Goal: Task Accomplishment & Management: Complete application form

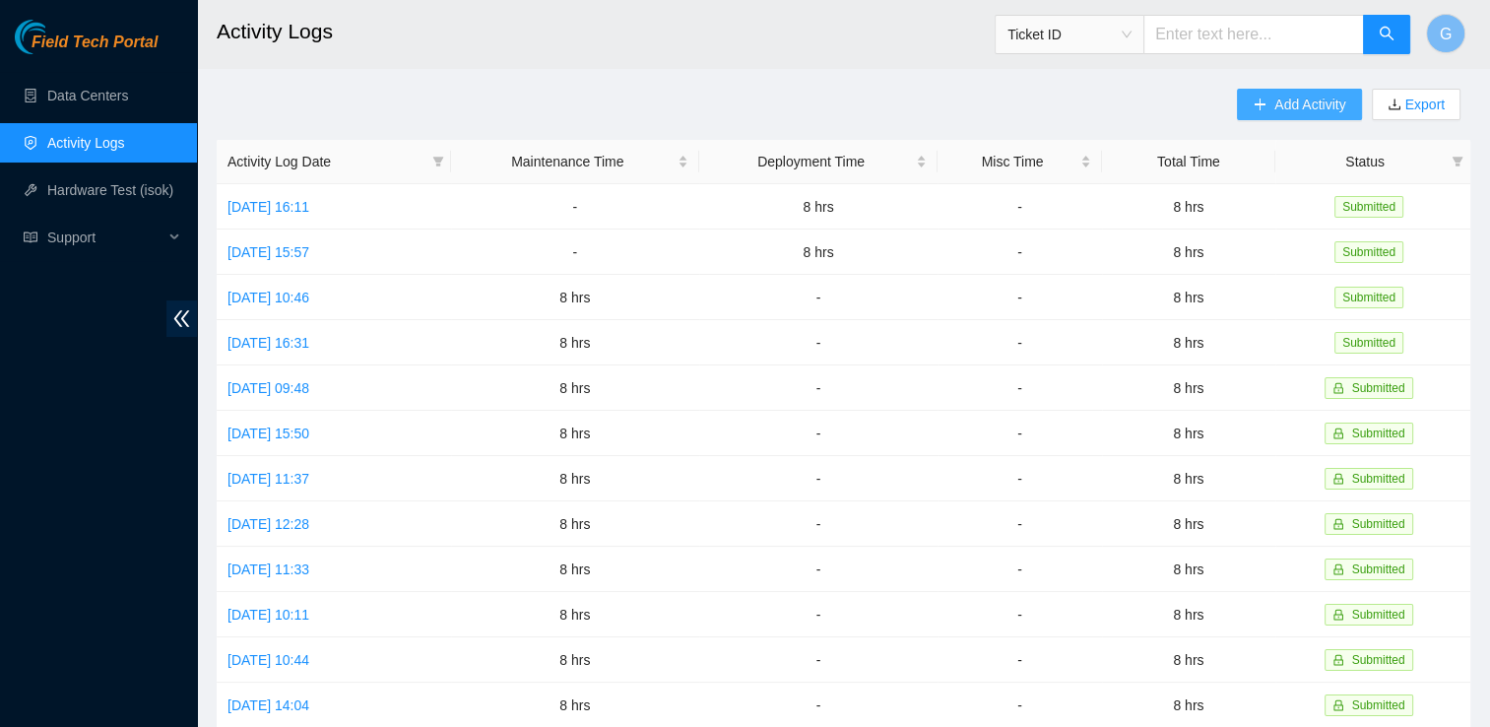
click at [1290, 103] on span "Add Activity" at bounding box center [1310, 105] width 71 height 22
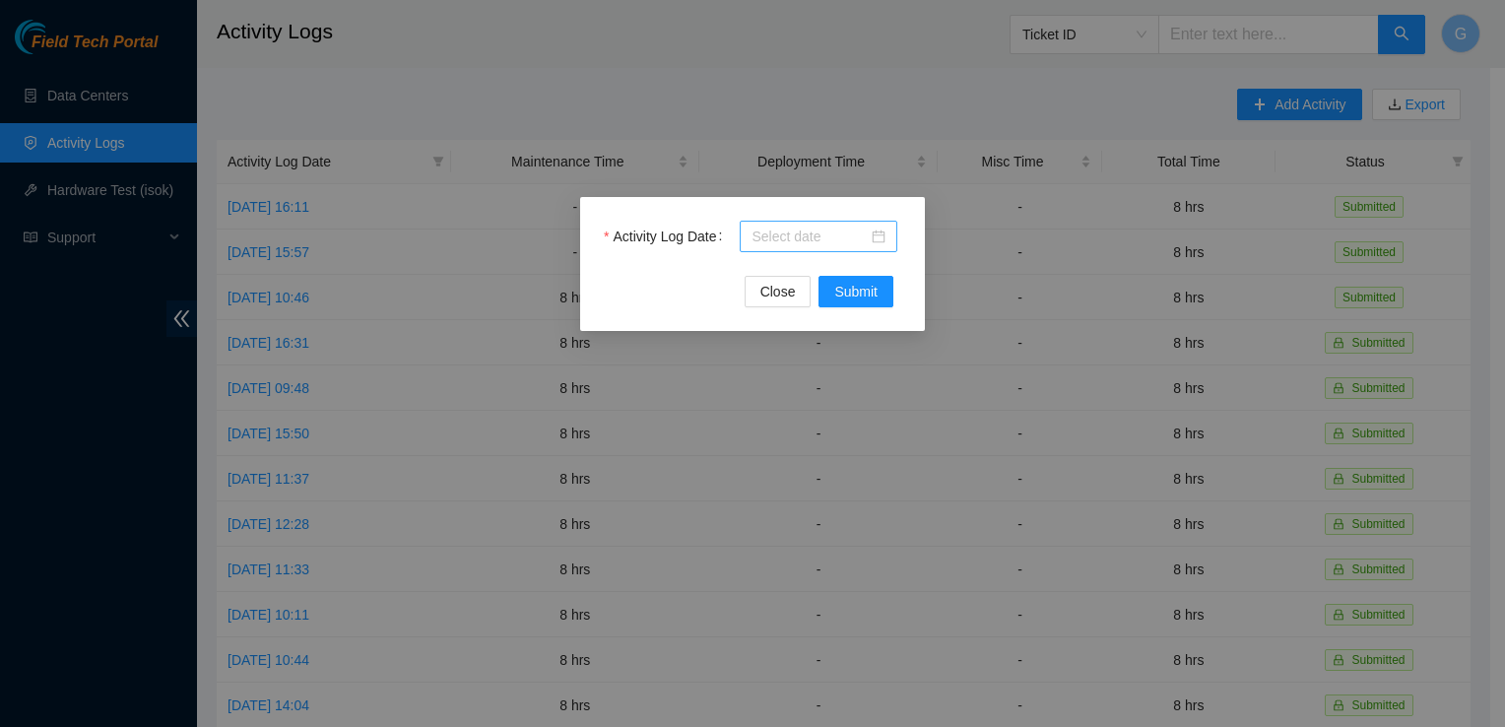
click at [779, 233] on input "Activity Log Date" at bounding box center [810, 237] width 116 height 22
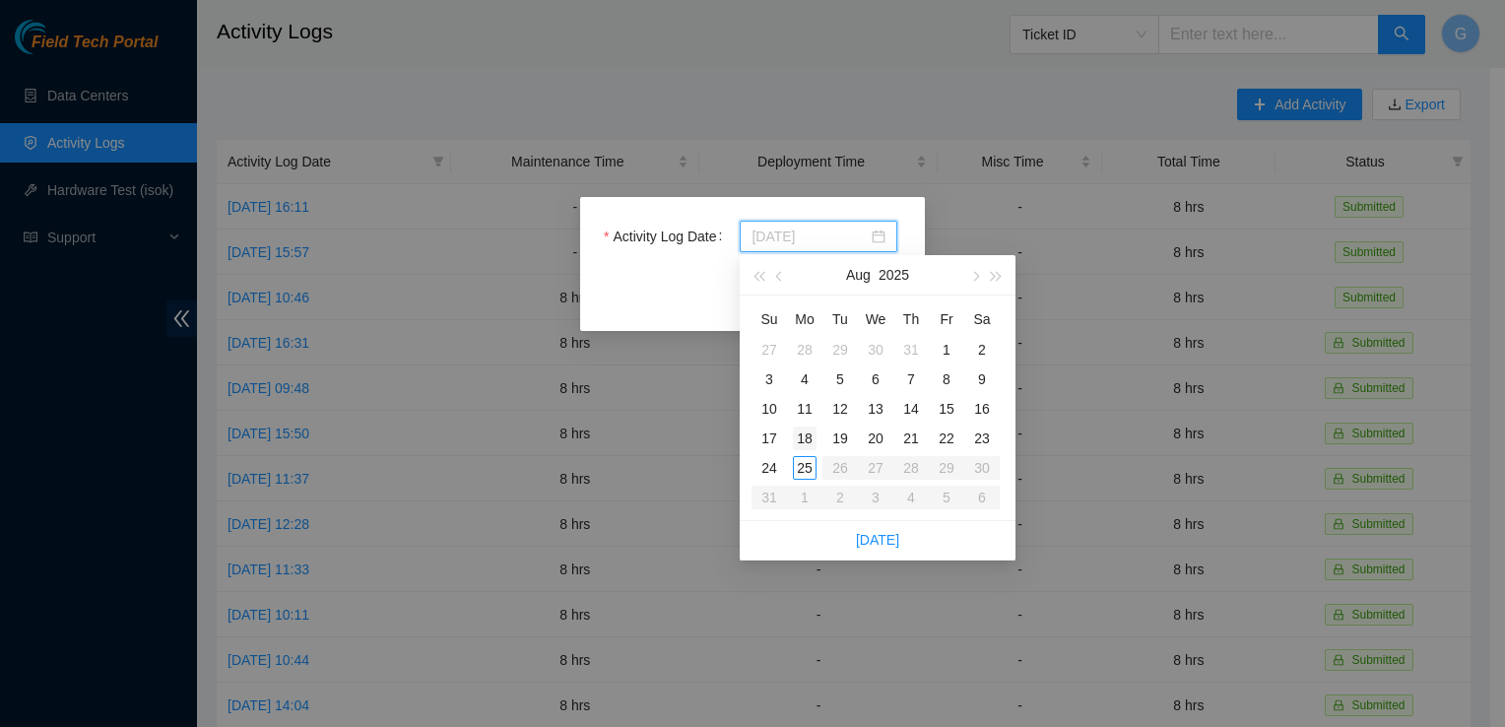
type input "[DATE]"
click at [808, 435] on div "18" at bounding box center [805, 439] width 24 height 24
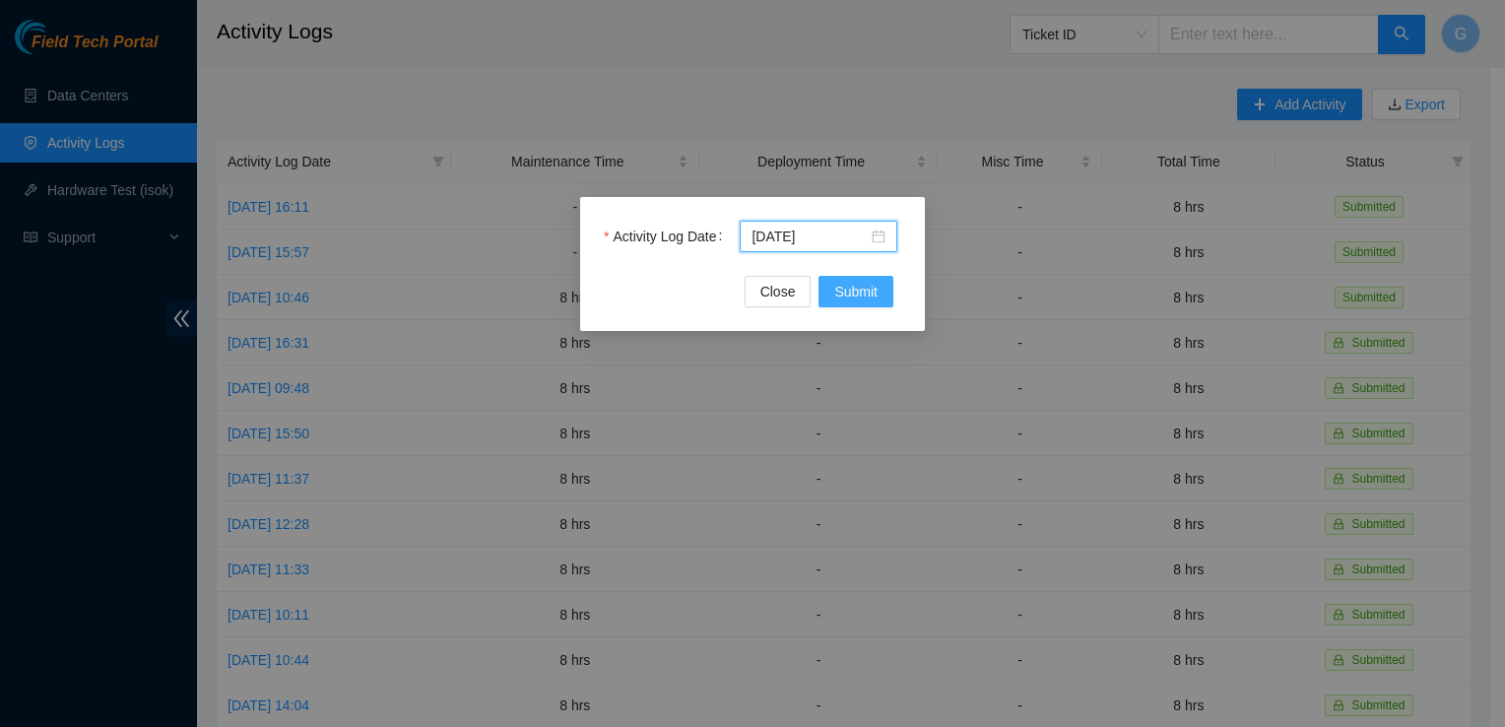
click at [859, 297] on span "Submit" at bounding box center [855, 292] width 43 height 22
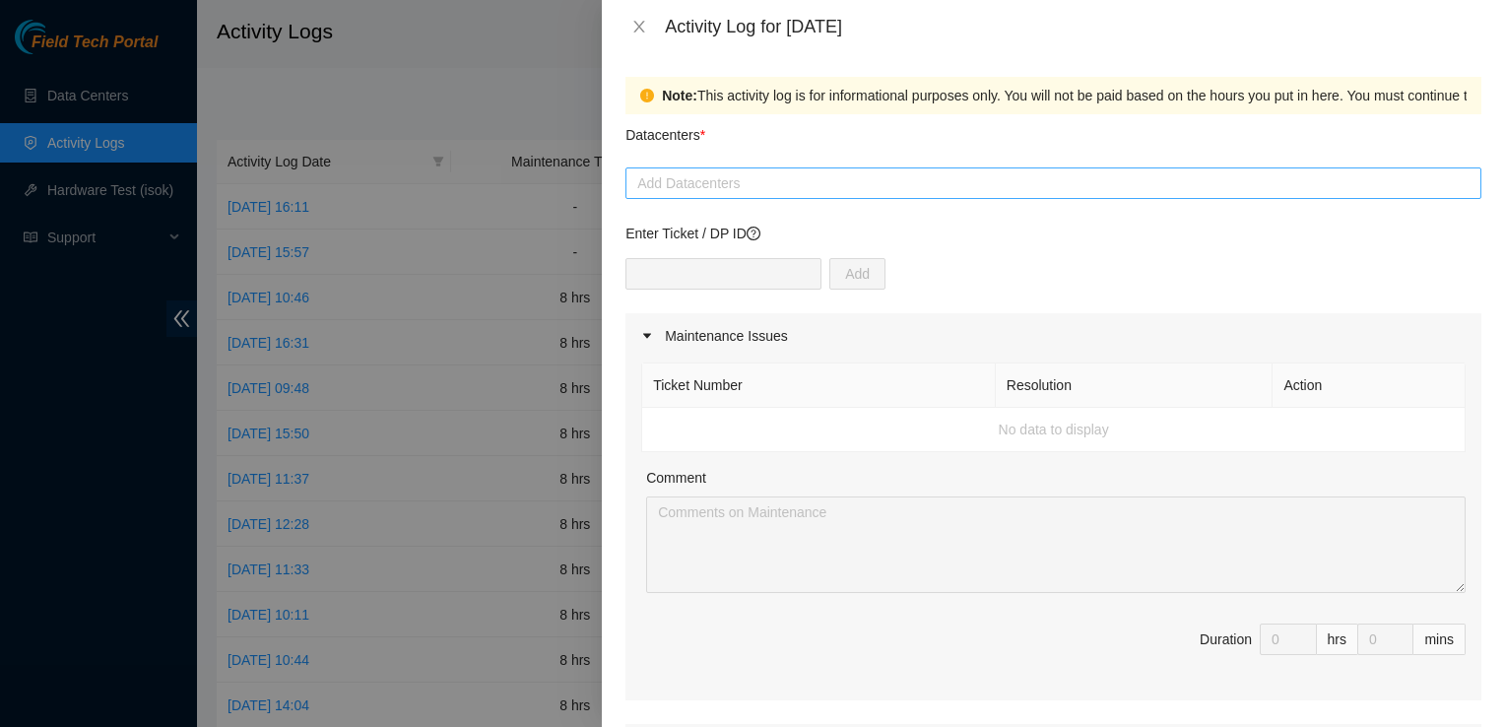
click at [723, 177] on div at bounding box center [1053, 183] width 846 height 24
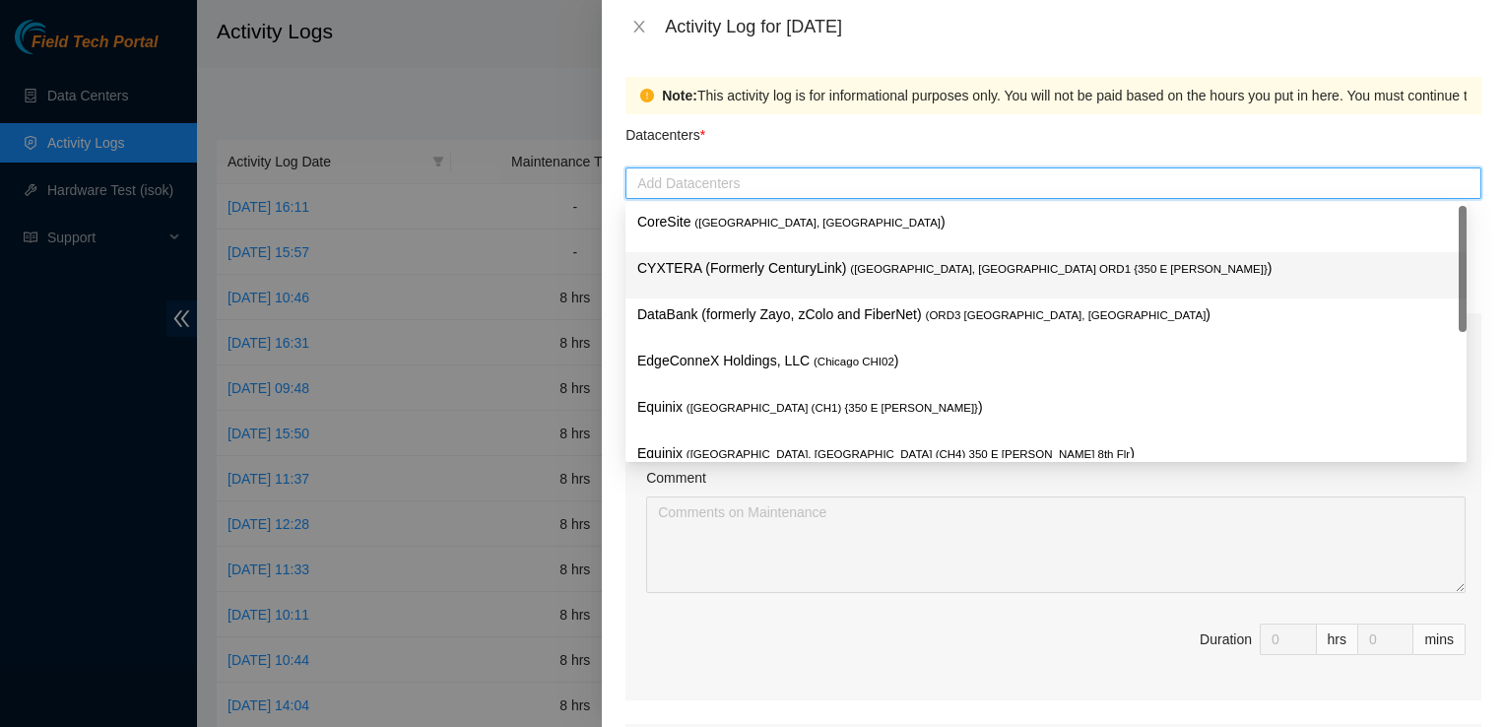
click at [692, 275] on p "CYXTERA (Formerly CenturyLink) ( [GEOGRAPHIC_DATA], [GEOGRAPHIC_DATA] ORD1 {350…" at bounding box center [1046, 268] width 818 height 23
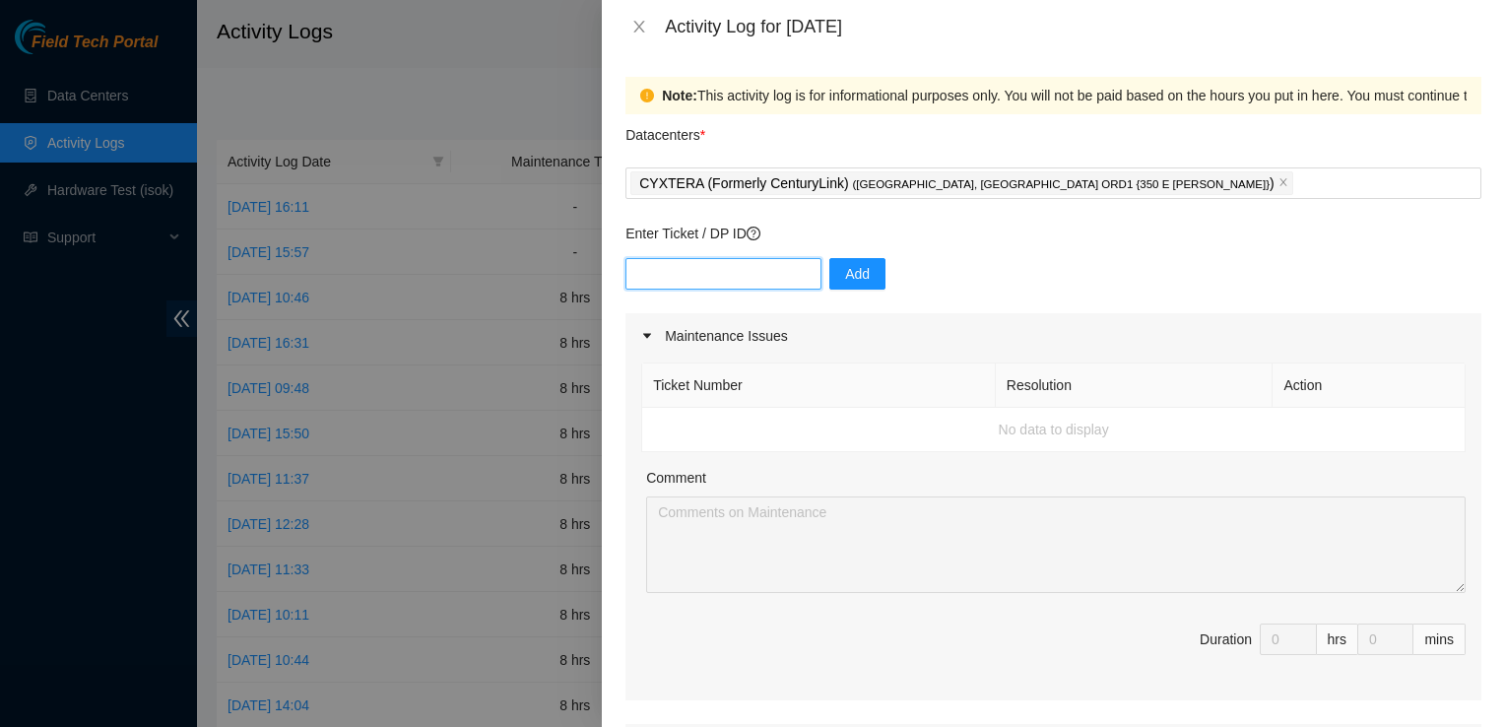
click at [658, 269] on input "text" at bounding box center [723, 274] width 196 height 32
type input "DP81303"
click at [845, 274] on span "Add" at bounding box center [857, 274] width 25 height 22
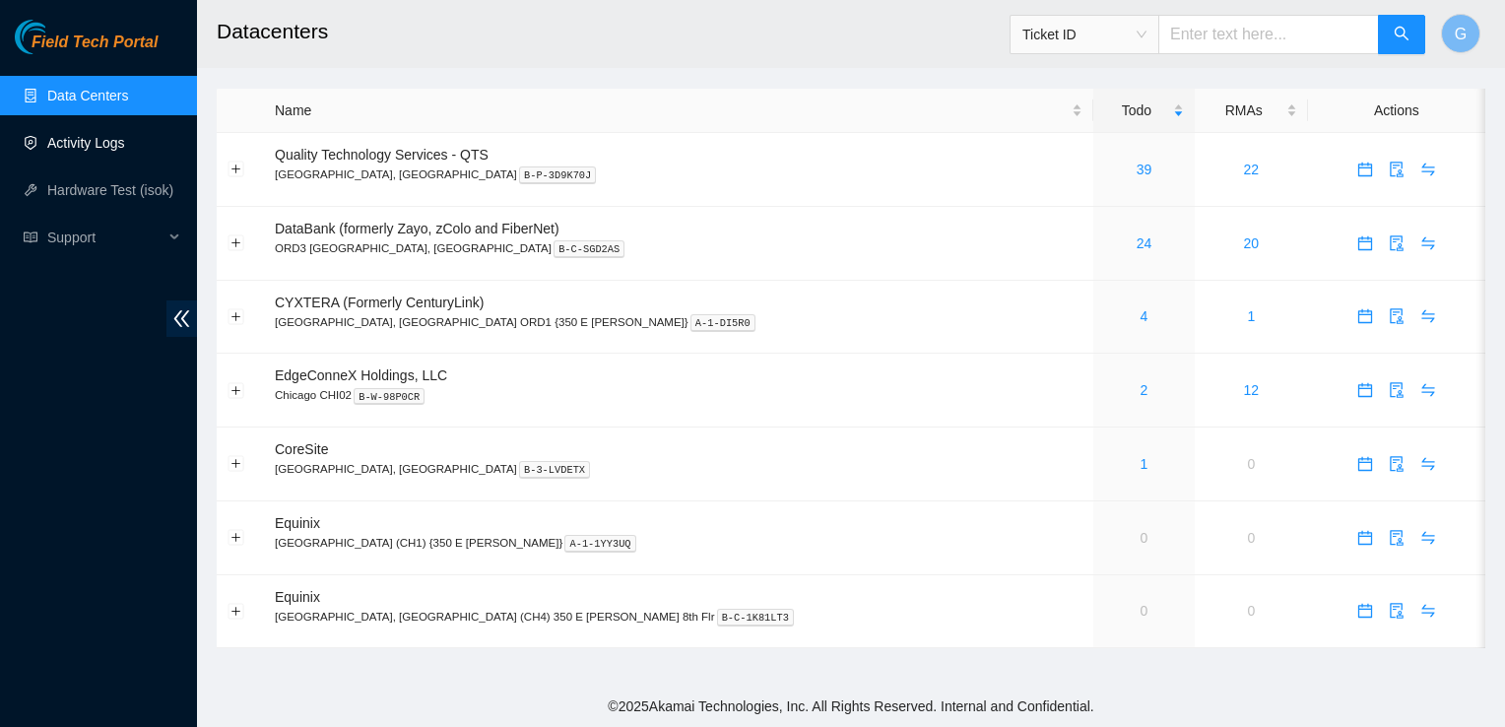
click at [67, 144] on link "Activity Logs" at bounding box center [86, 143] width 78 height 16
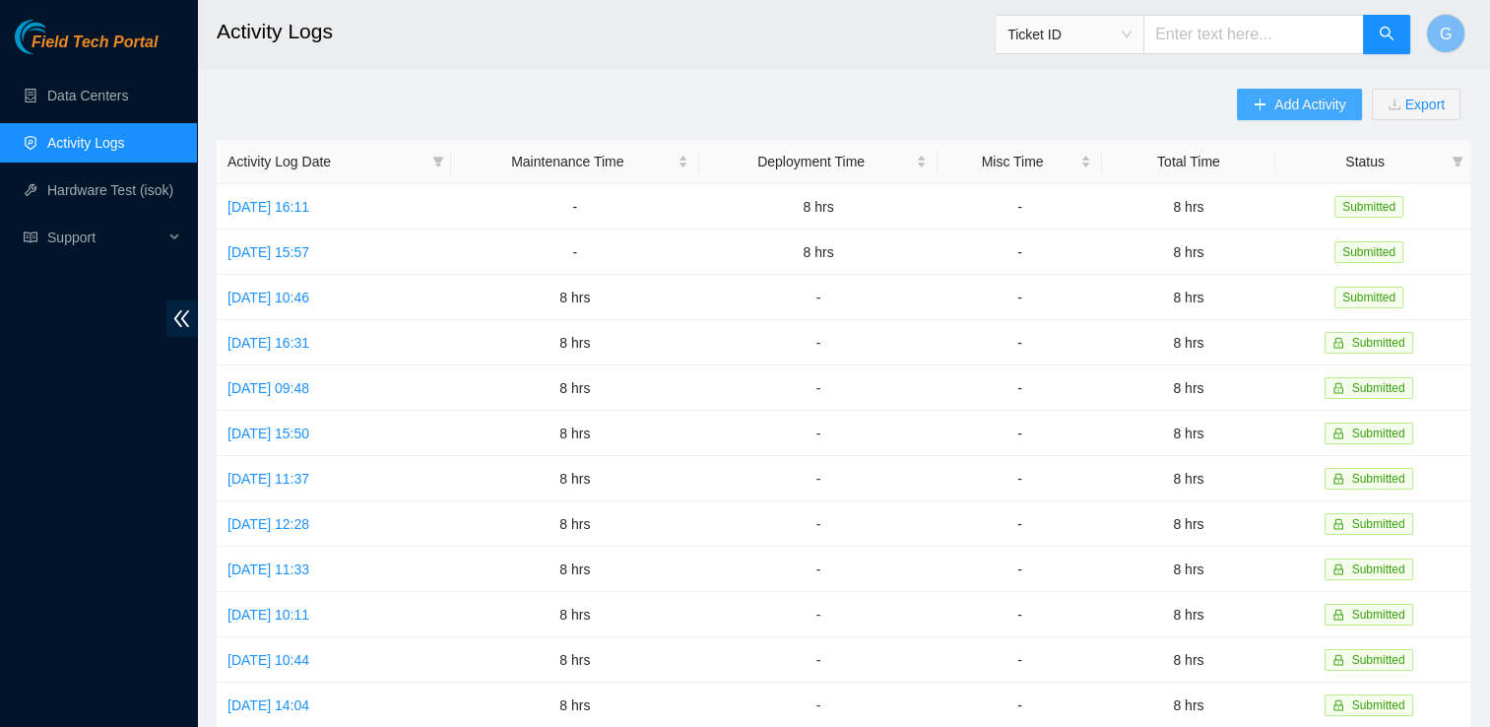
click at [1275, 108] on span "Add Activity" at bounding box center [1310, 105] width 71 height 22
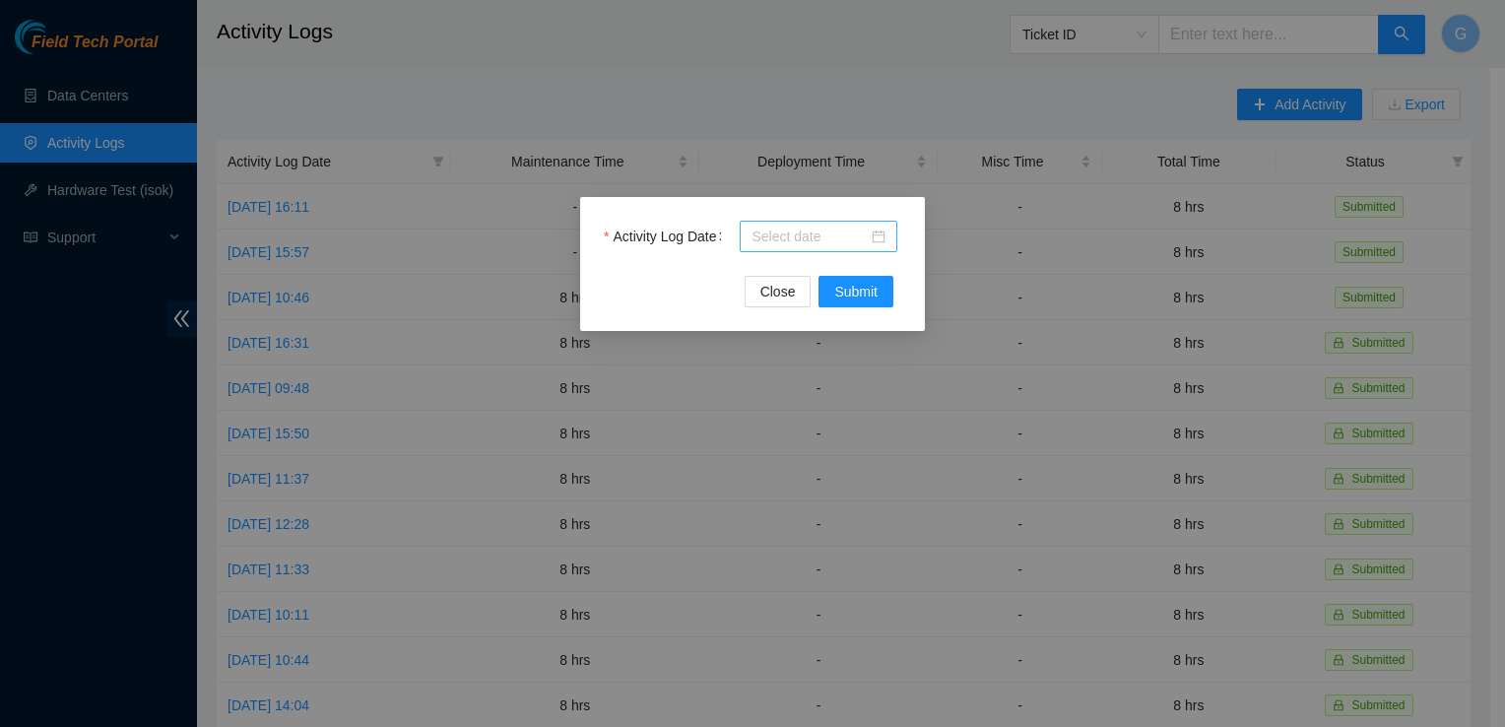
click at [780, 234] on input "Activity Log Date" at bounding box center [810, 237] width 116 height 22
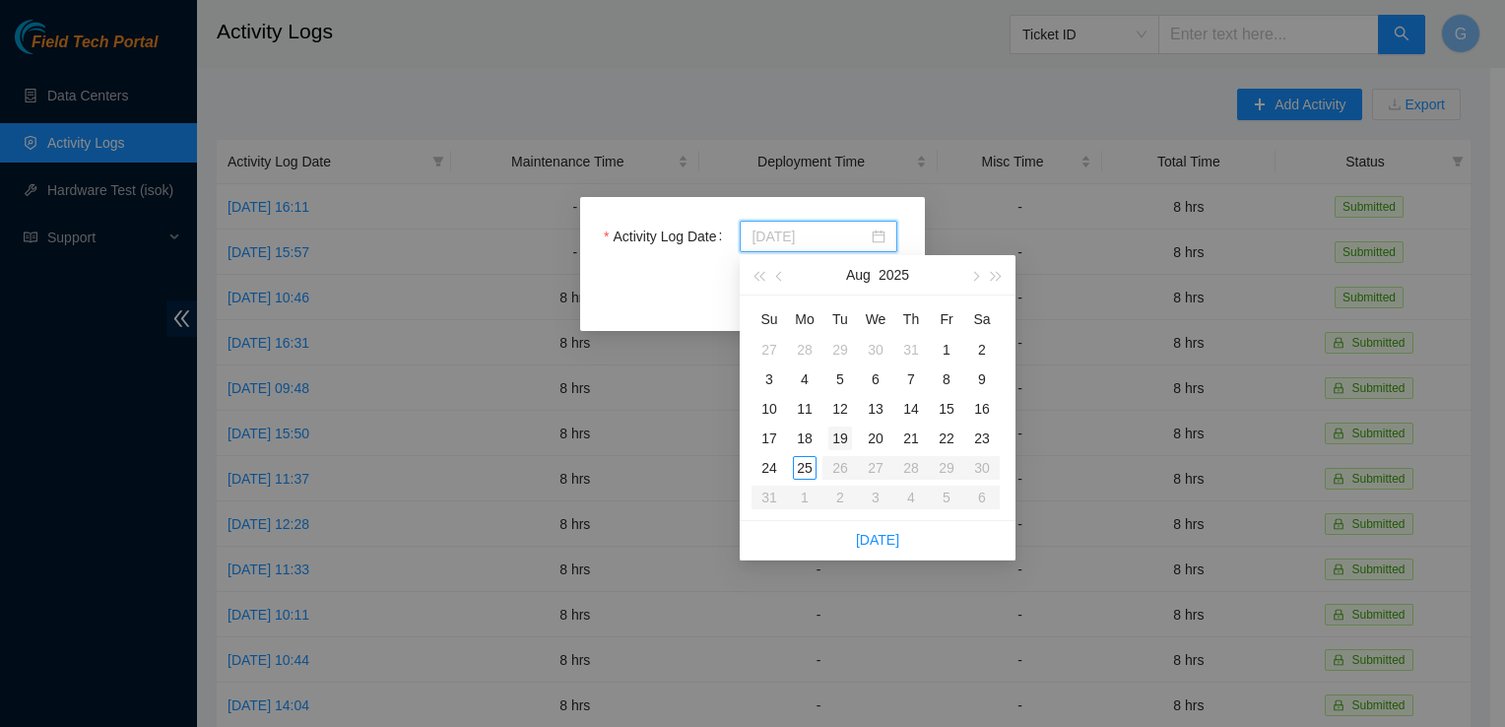
type input "[DATE]"
click at [840, 433] on div "19" at bounding box center [840, 439] width 24 height 24
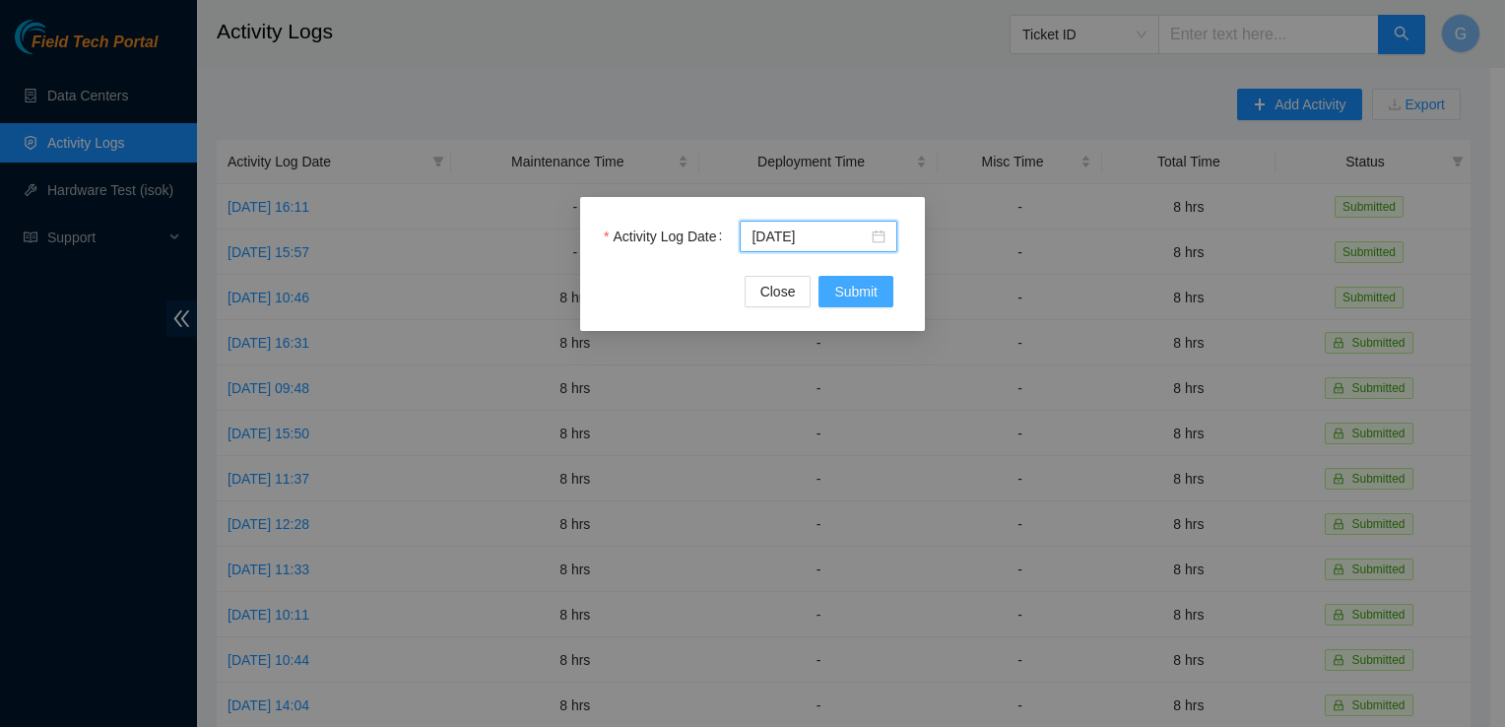
click at [854, 290] on span "Submit" at bounding box center [855, 292] width 43 height 22
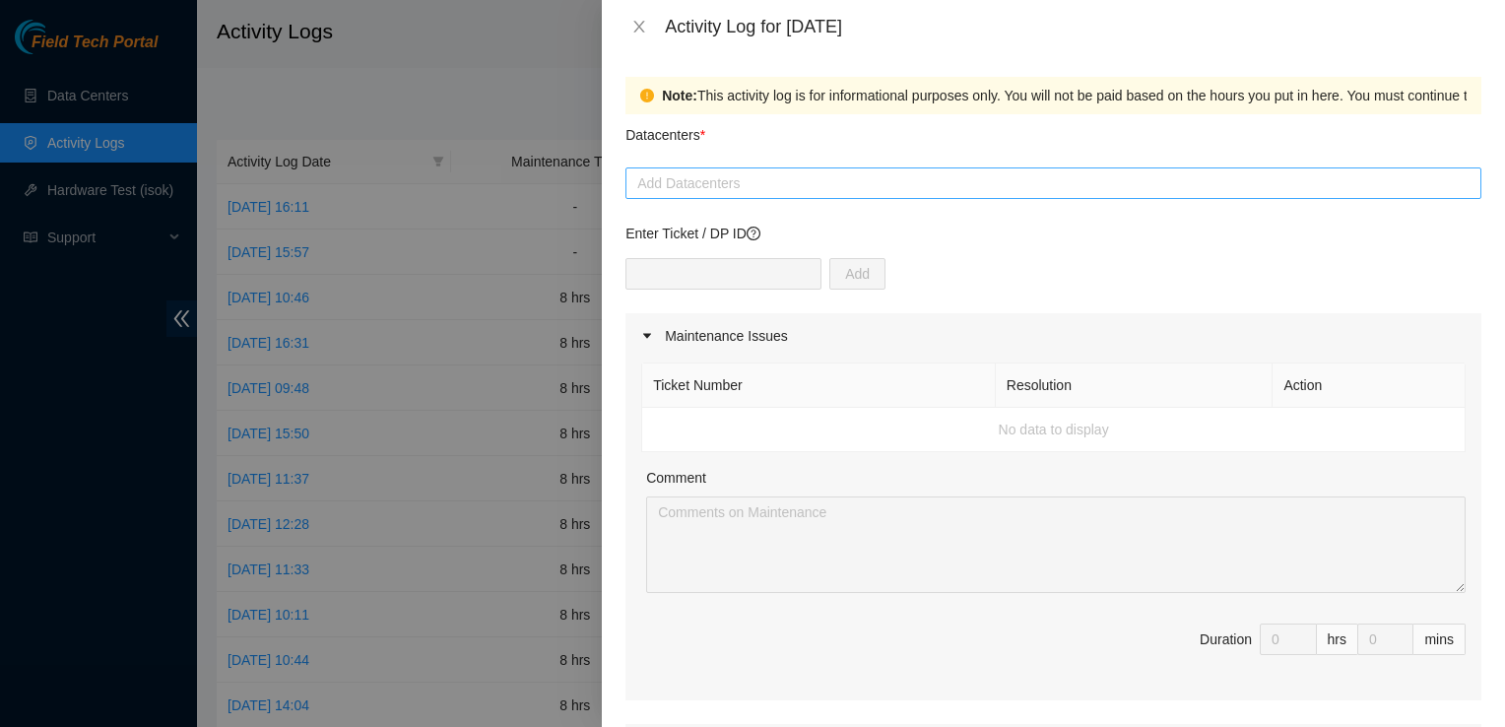
click at [737, 181] on div at bounding box center [1053, 183] width 846 height 24
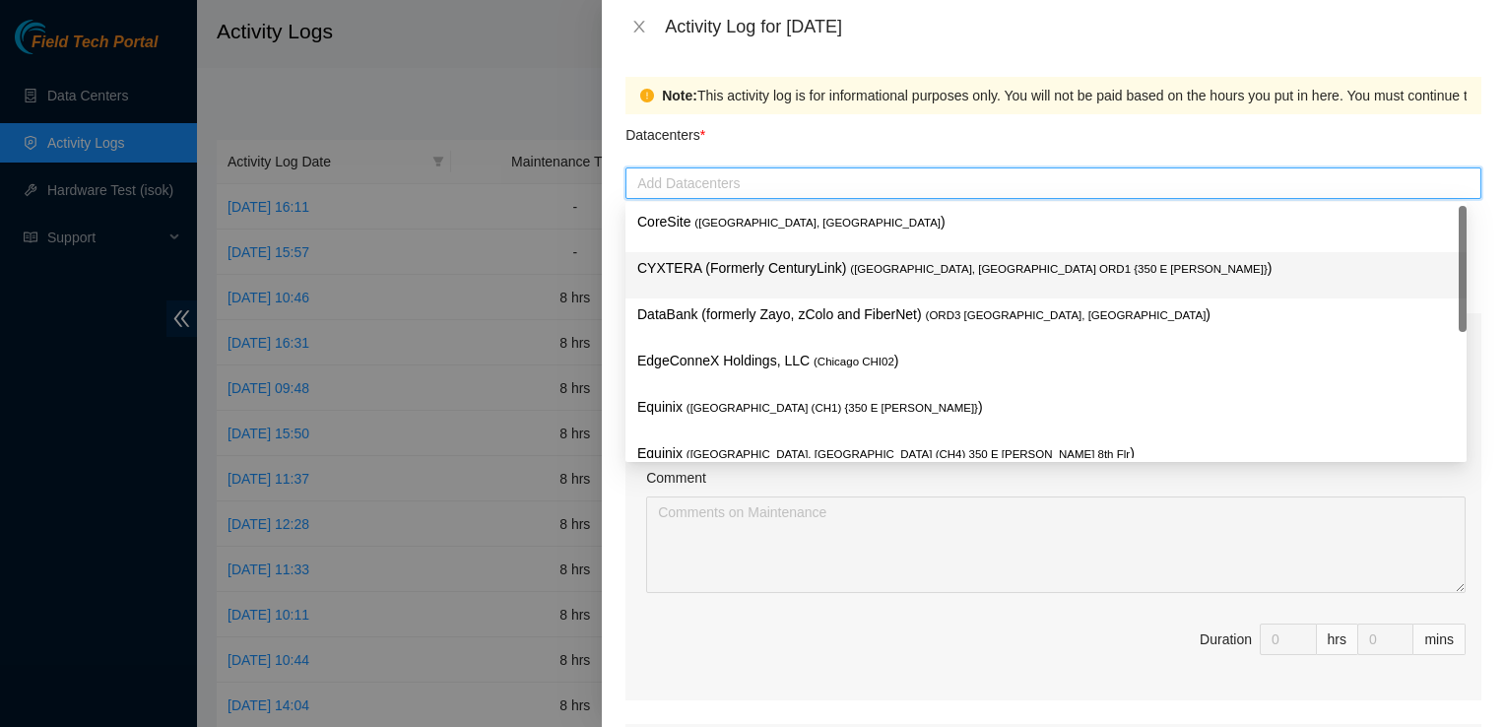
click at [707, 266] on p "CYXTERA (Formerly CenturyLink) ( [GEOGRAPHIC_DATA], [GEOGRAPHIC_DATA] ORD1 {350…" at bounding box center [1046, 268] width 818 height 23
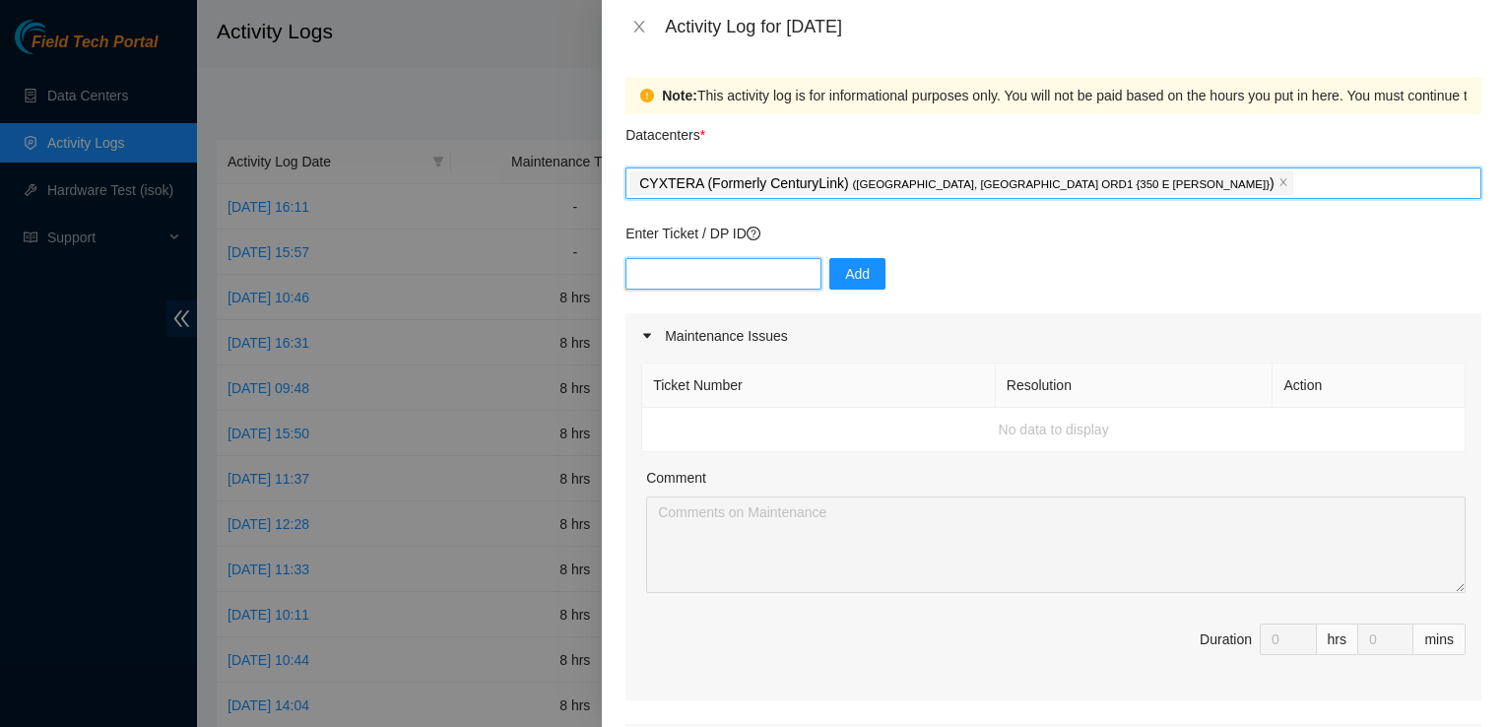
click at [678, 270] on input "text" at bounding box center [723, 274] width 196 height 32
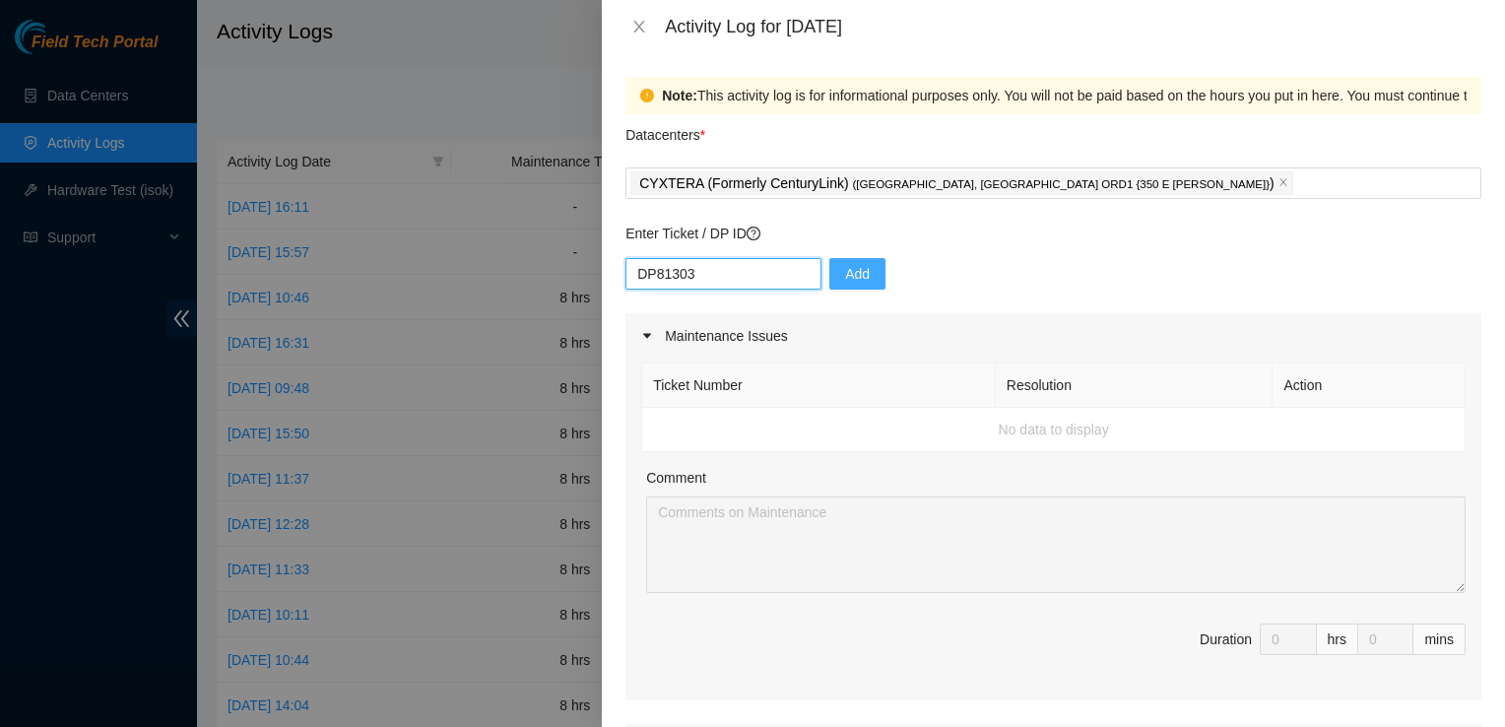
type input "DP81303"
click at [845, 279] on span "Add" at bounding box center [857, 274] width 25 height 22
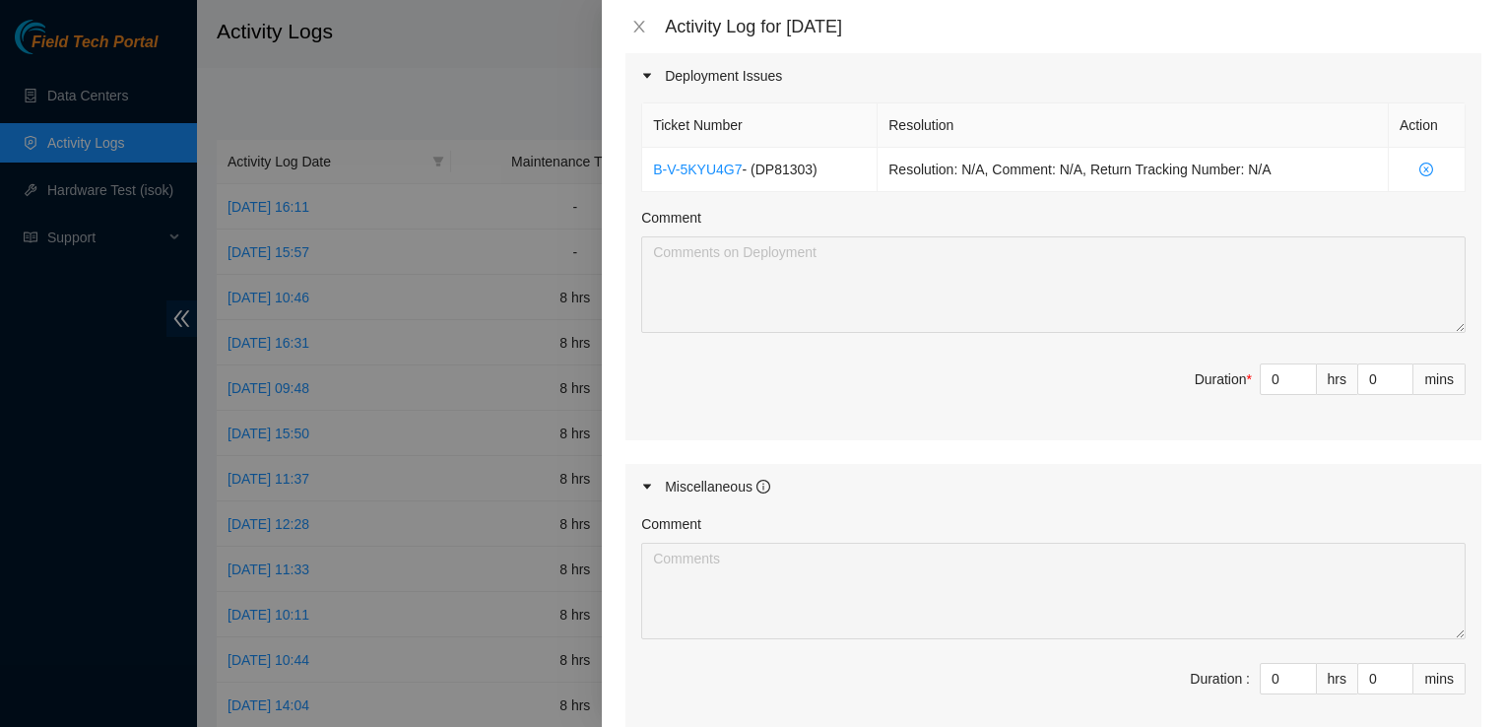
scroll to position [689, 0]
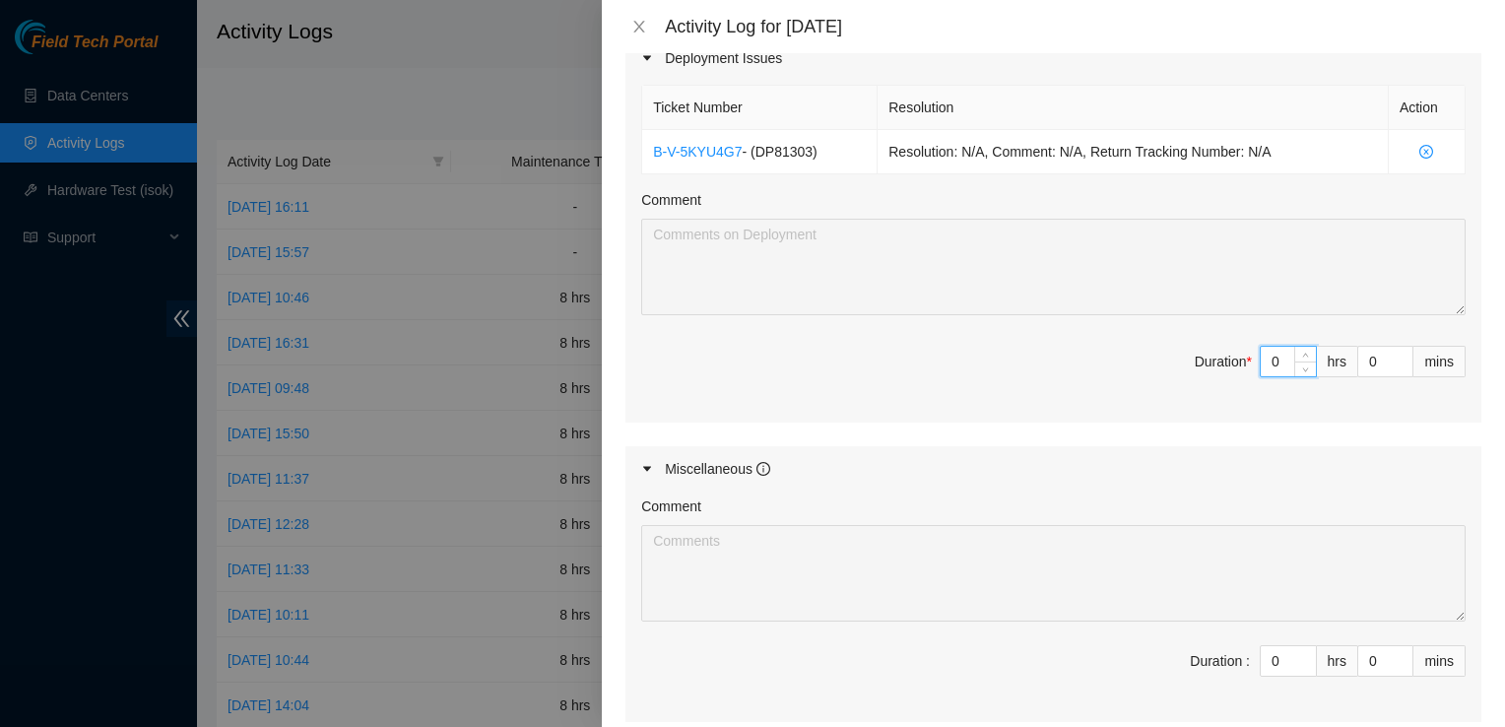
drag, startPoint x: 1264, startPoint y: 355, endPoint x: 1130, endPoint y: 344, distance: 134.4
click at [1130, 346] on span "Duration * 0 hrs 0 mins" at bounding box center [1053, 373] width 824 height 55
type input "8"
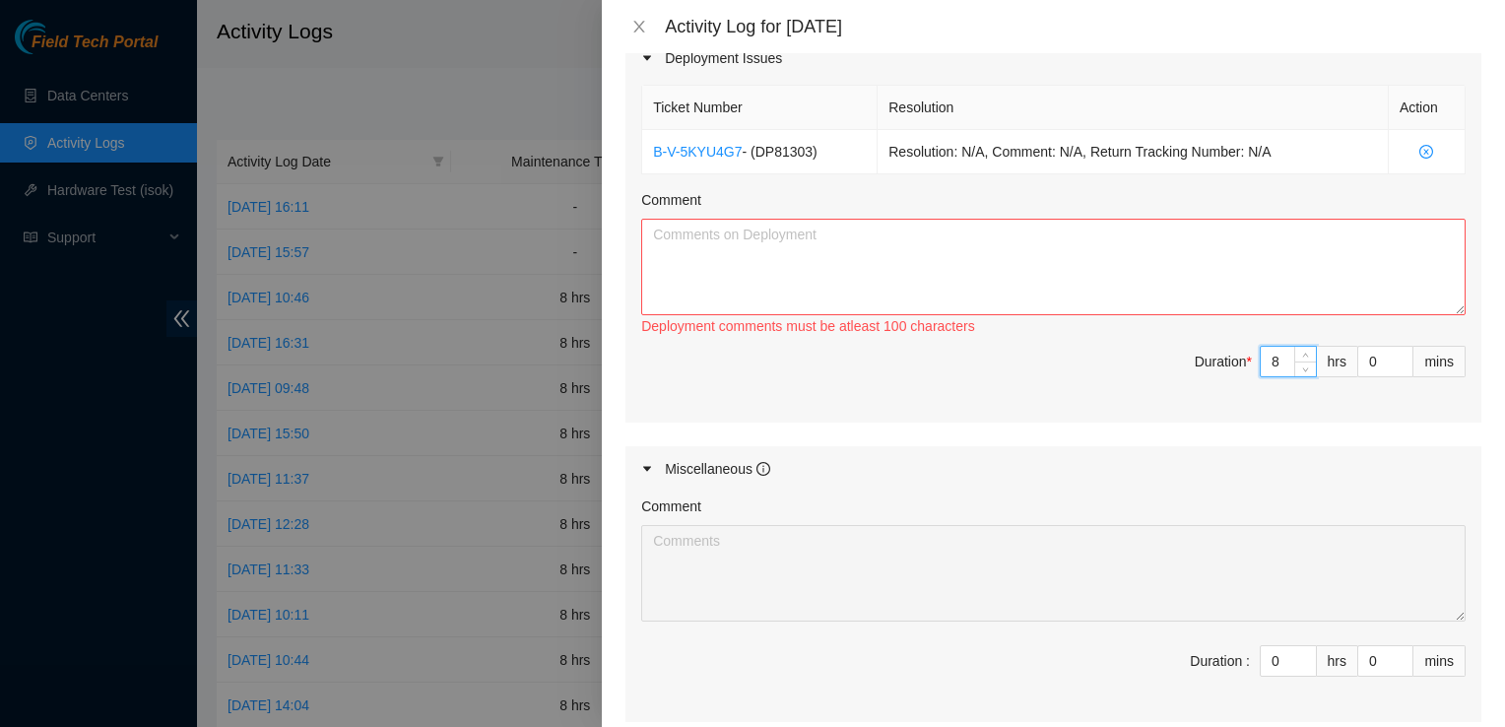
type input "8"
click at [1039, 261] on textarea "Comment" at bounding box center [1053, 267] width 824 height 97
click at [845, 238] on textarea "Comment" at bounding box center [1053, 267] width 824 height 97
click at [804, 253] on textarea "Comment" at bounding box center [1053, 267] width 824 height 97
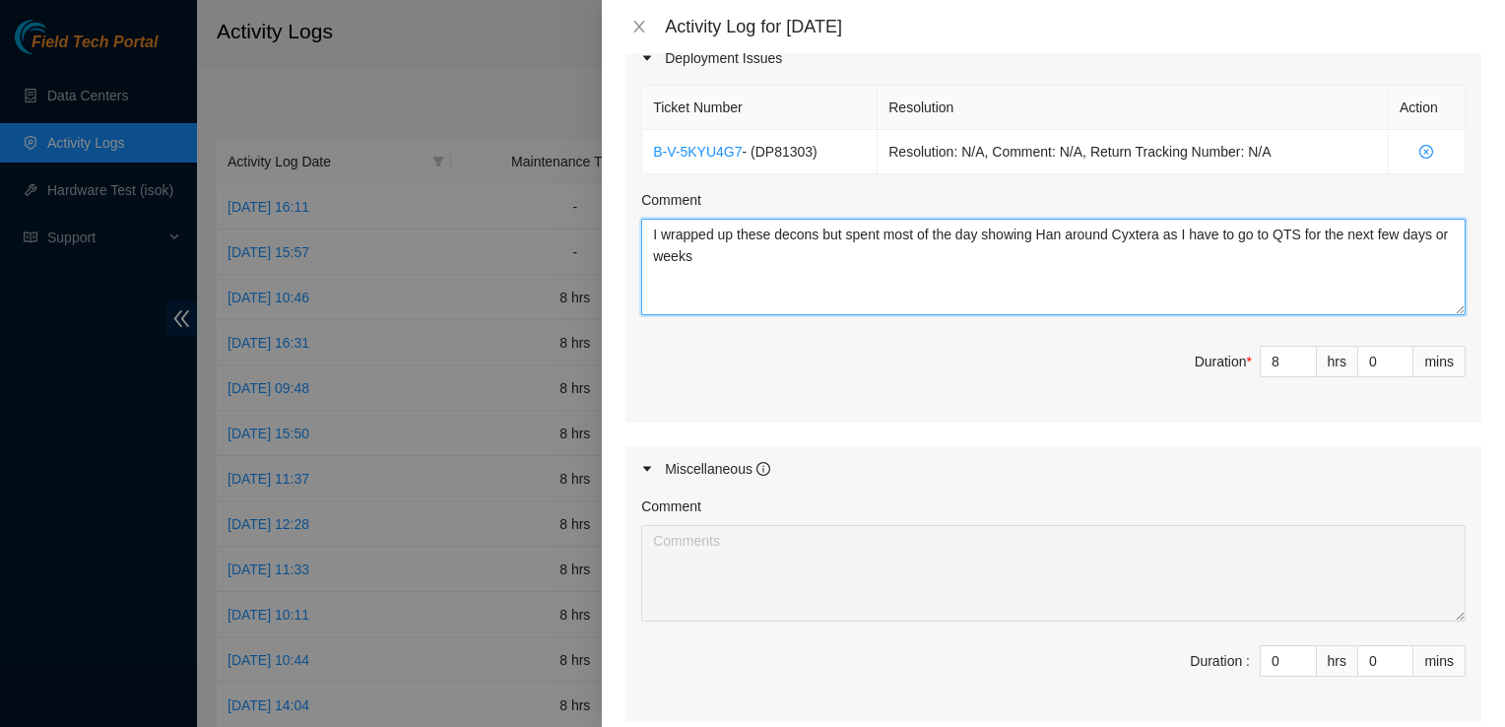
type textarea "I wrapped up these decons but spent most of the day showing Han around Cyxtera …"
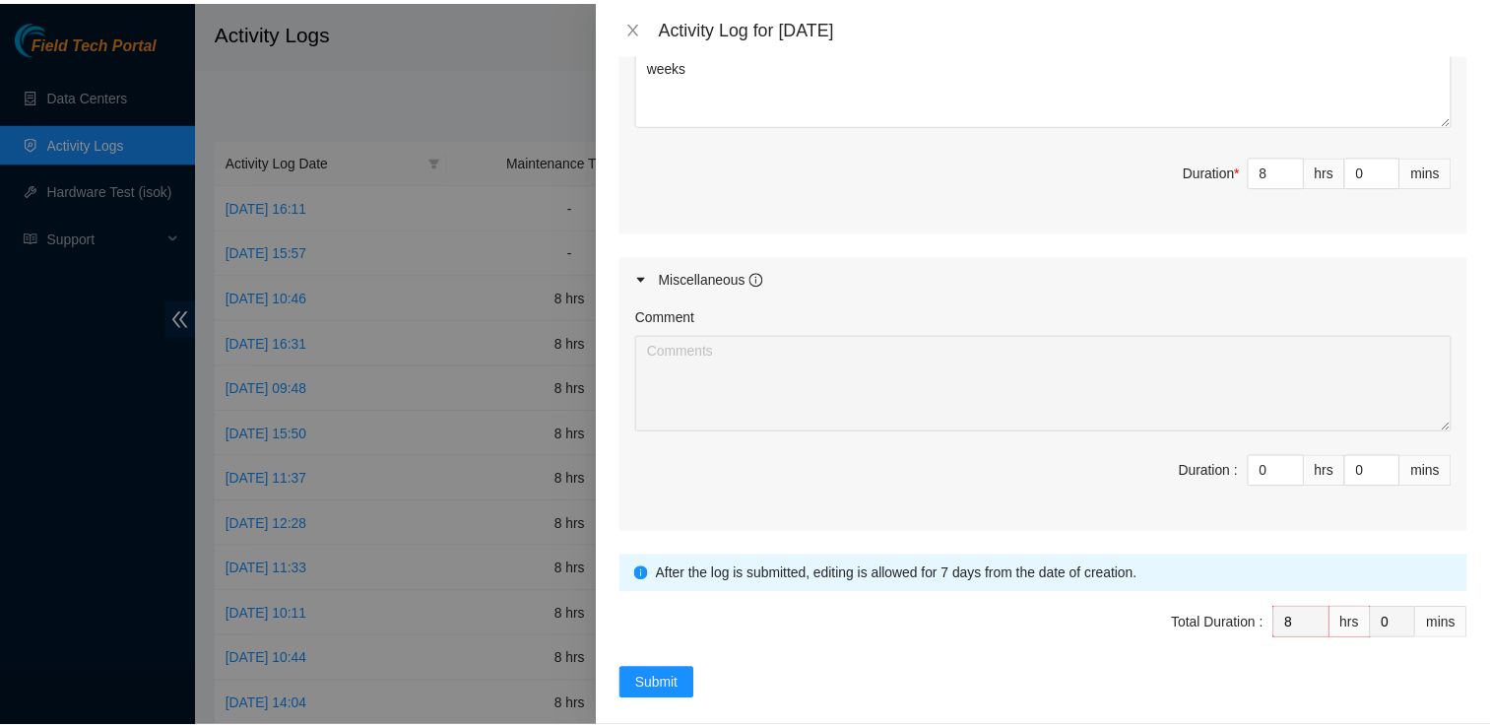
scroll to position [893, 0]
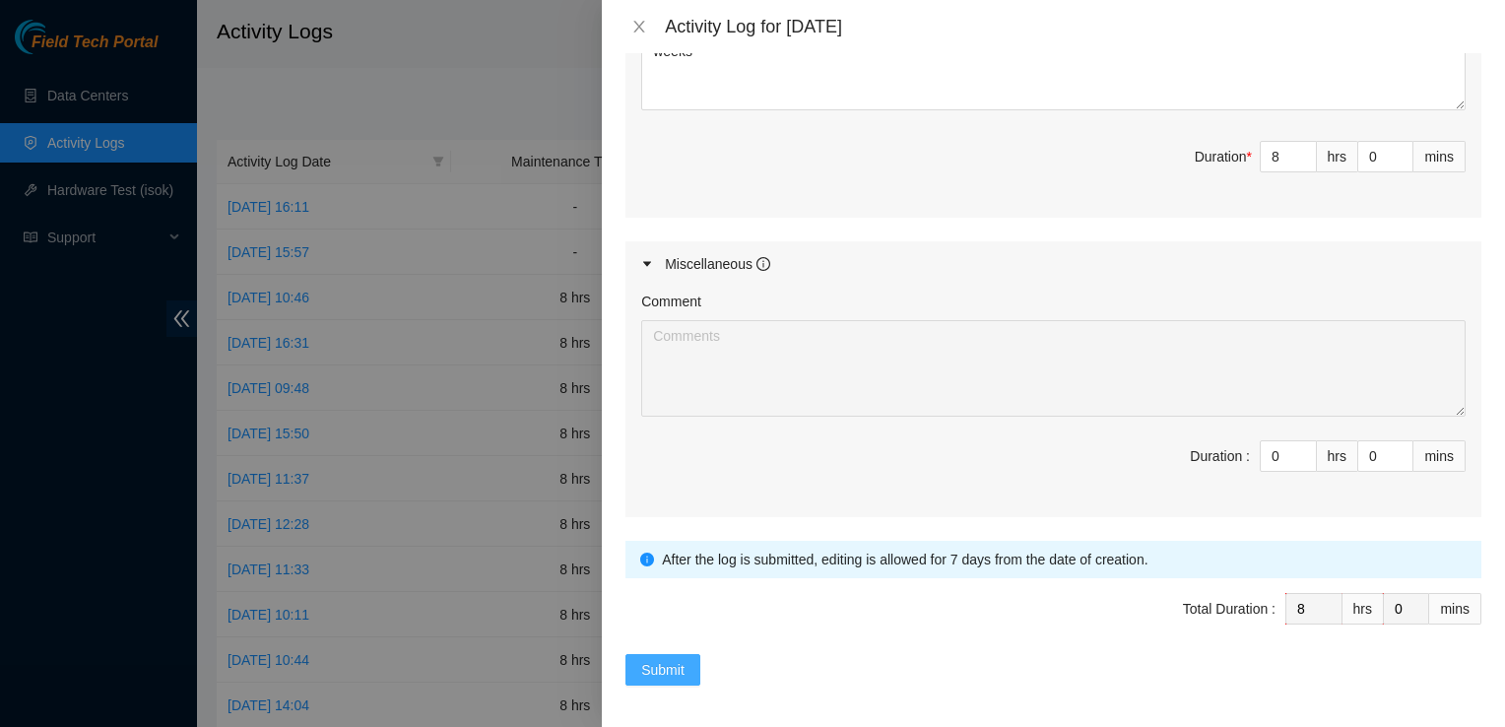
click at [677, 659] on span "Submit" at bounding box center [662, 670] width 43 height 22
